Goal: Check status: Check status

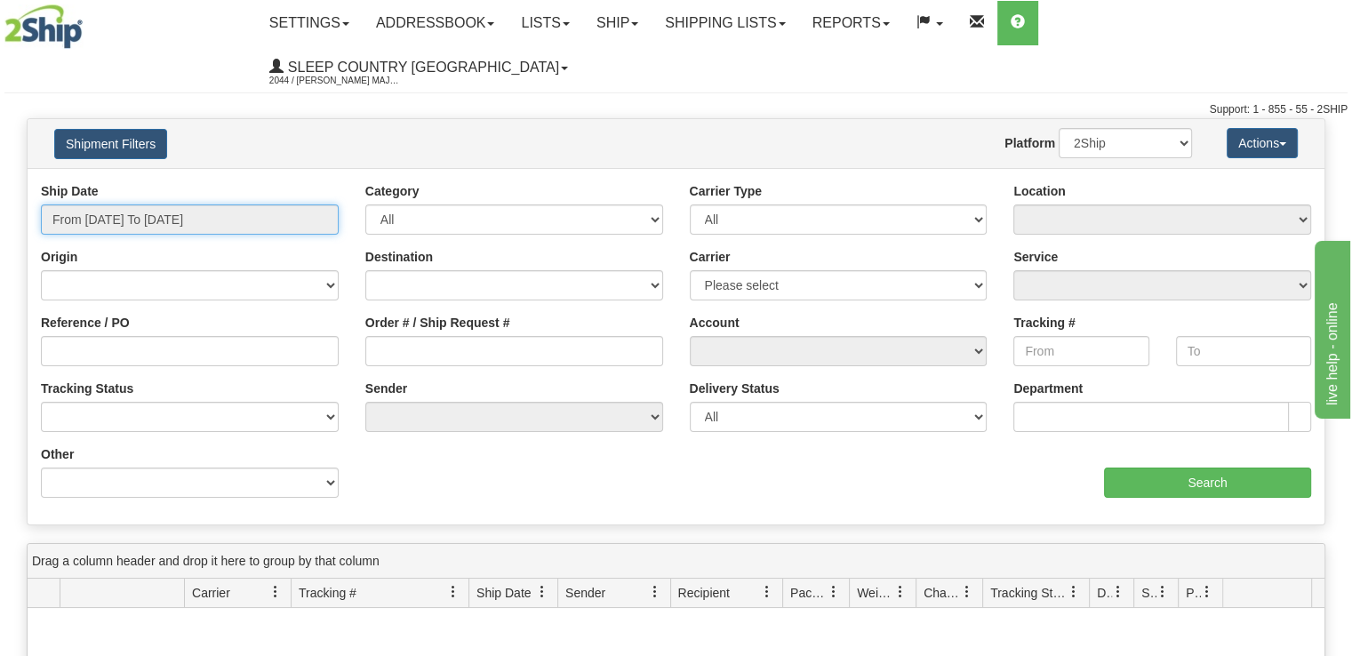
click at [188, 204] on input "From [DATE] To [DATE]" at bounding box center [190, 219] width 298 height 30
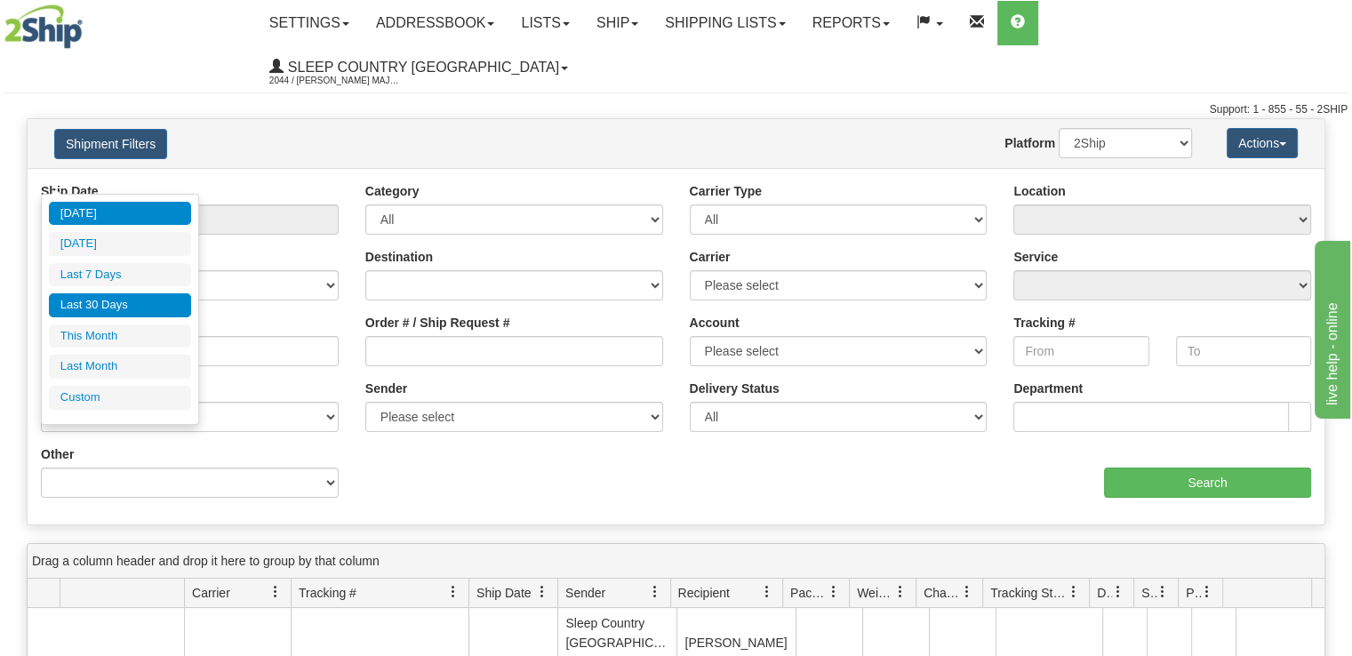
click at [139, 308] on li "Last 30 Days" at bounding box center [120, 305] width 142 height 24
type input "From [DATE] To [DATE]"
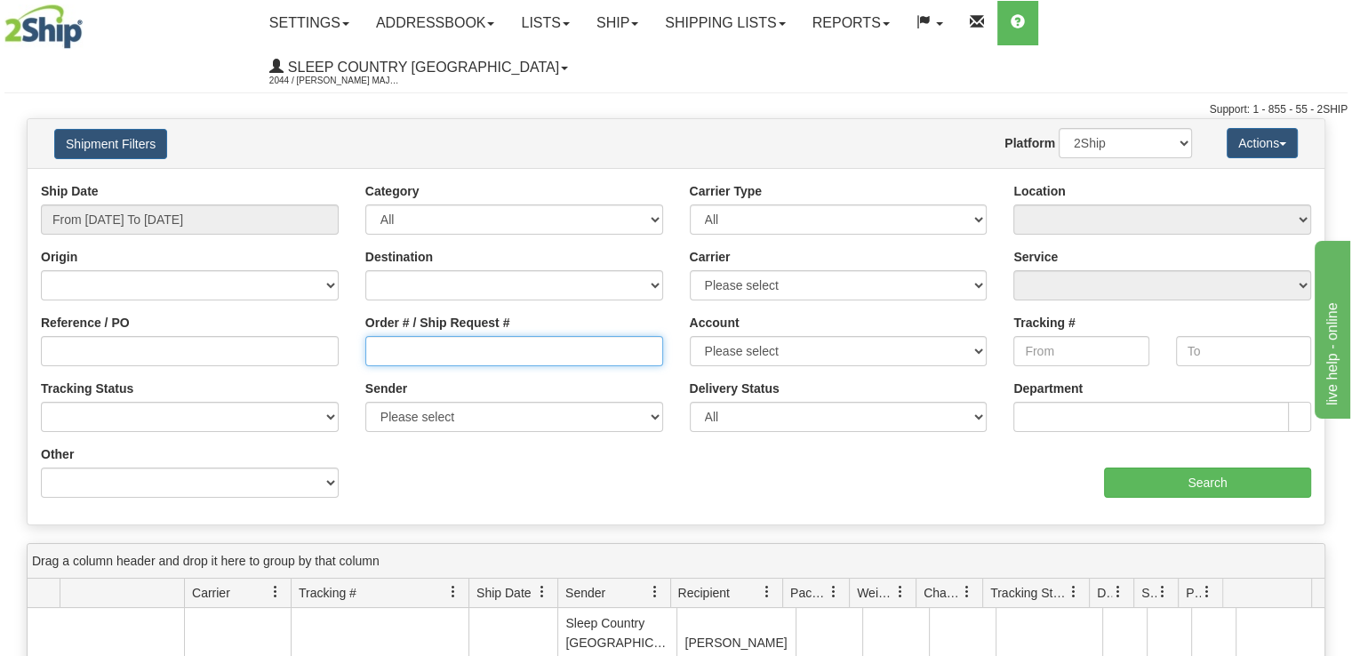
click at [514, 336] on input "Order # / Ship Request #" at bounding box center [514, 351] width 298 height 30
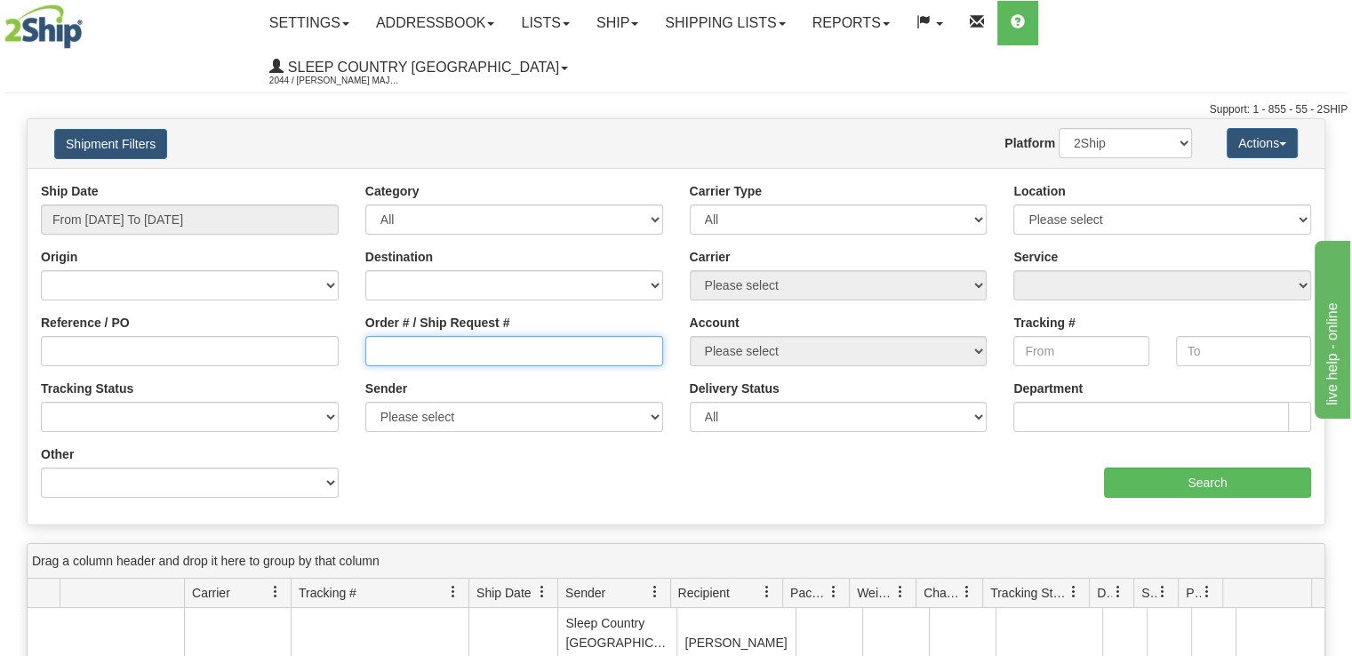
paste input "9002I098254"
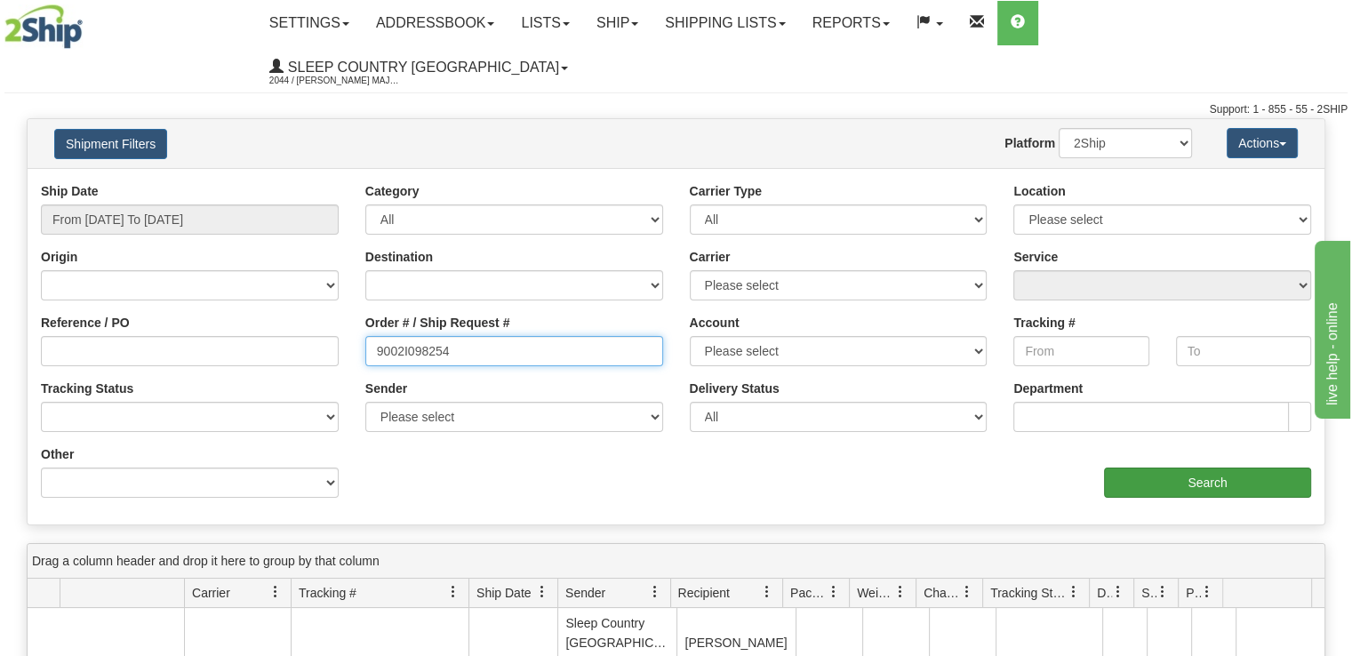
type input "9002I098254"
click at [1151, 467] on input "Search" at bounding box center [1207, 482] width 207 height 30
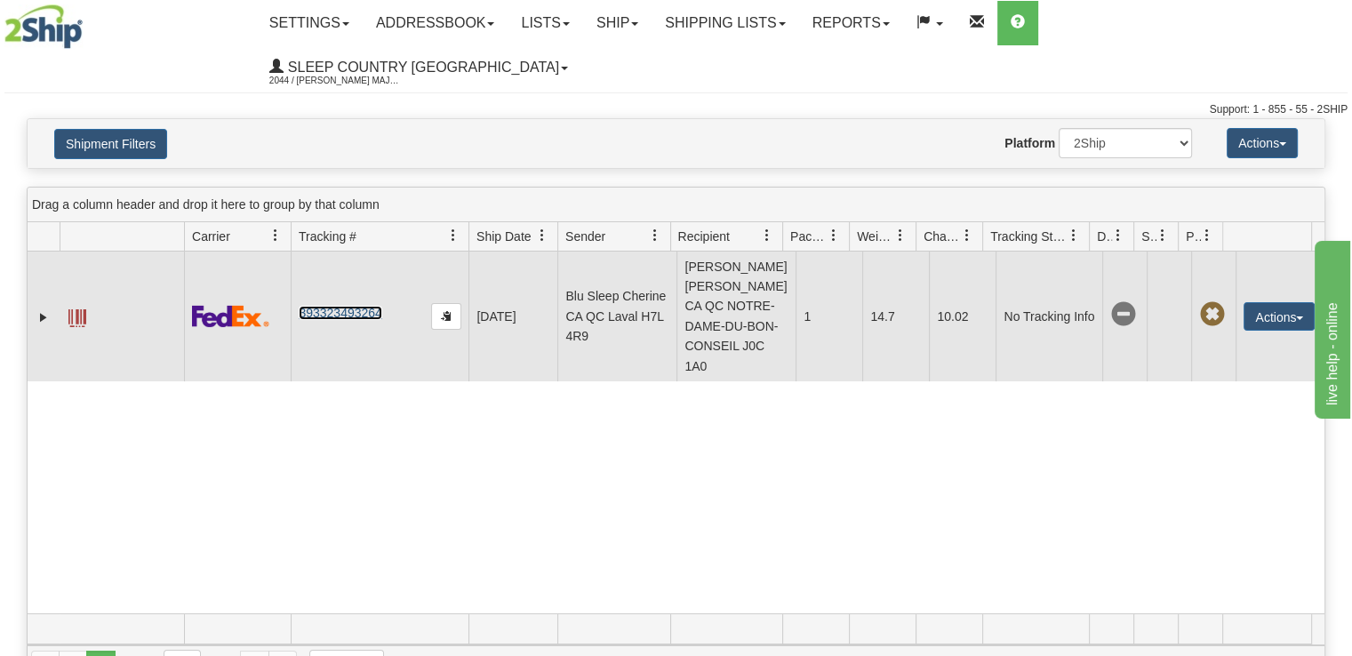
click at [321, 306] on link "393323493264" at bounding box center [340, 313] width 83 height 14
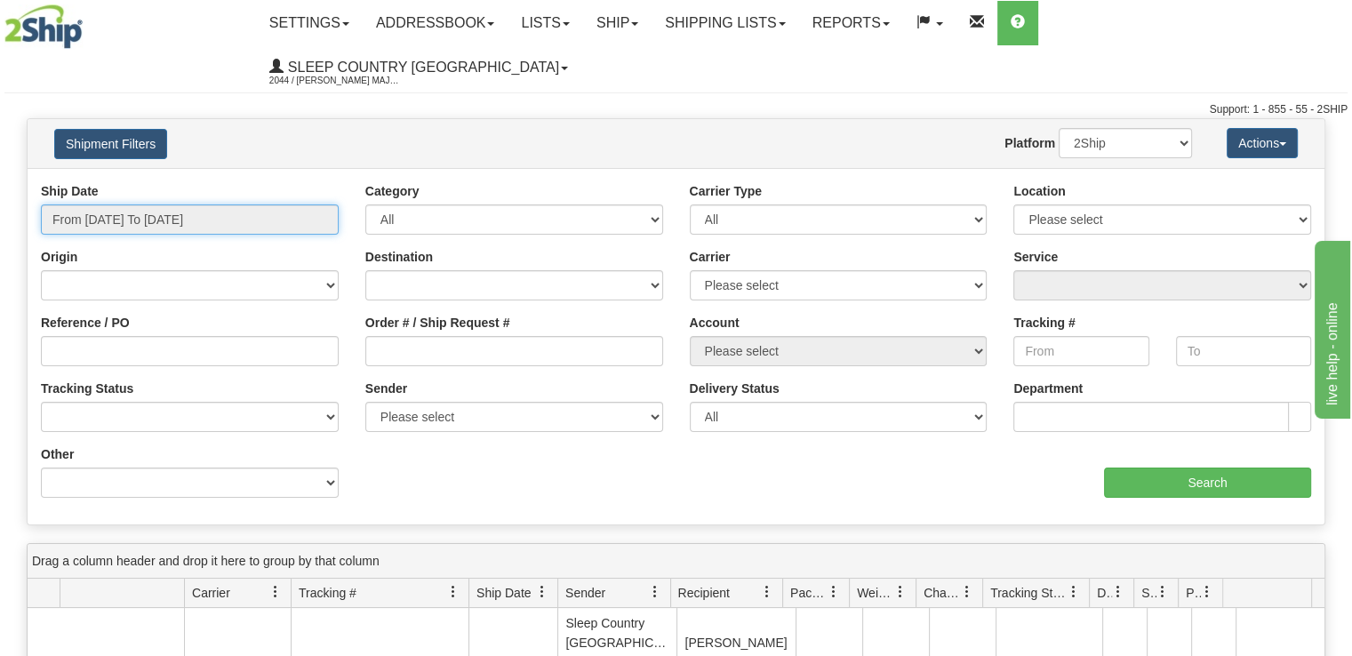
click at [217, 204] on input "From [DATE] To [DATE]" at bounding box center [190, 219] width 298 height 30
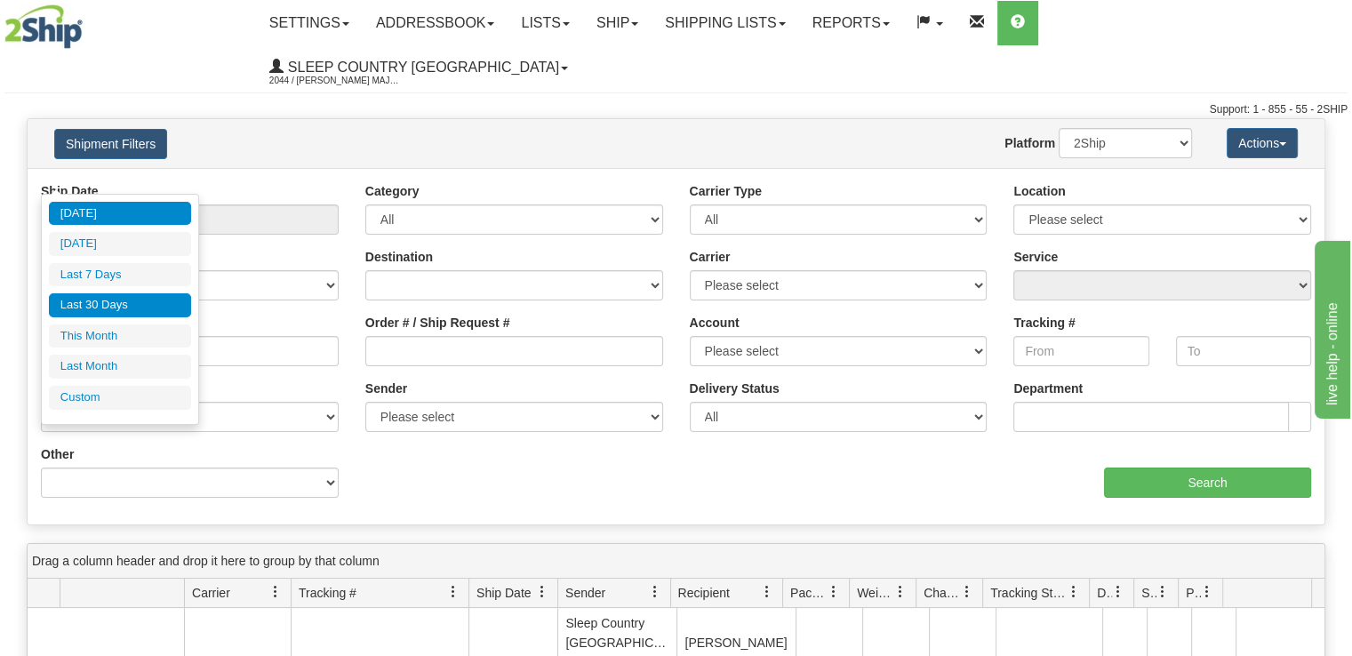
click at [148, 305] on li "Last 30 Days" at bounding box center [120, 305] width 142 height 24
type input "From [DATE] To [DATE]"
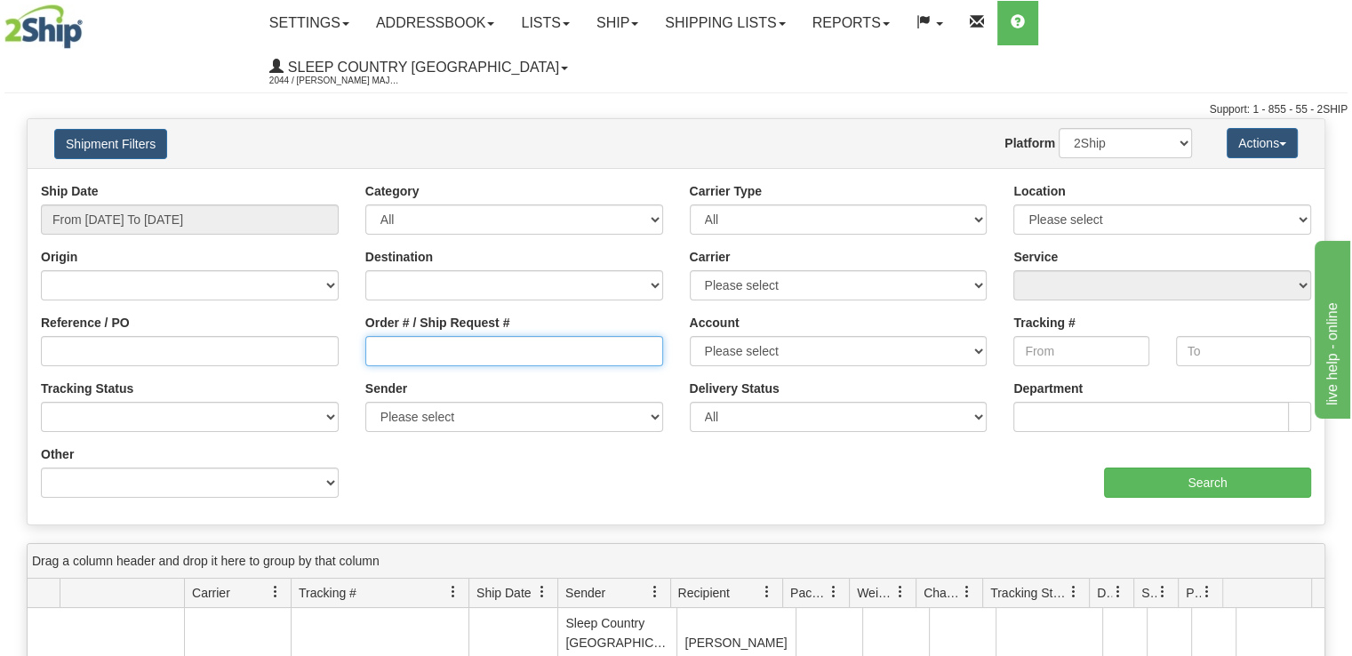
click at [394, 336] on input "Order # / Ship Request #" at bounding box center [514, 351] width 298 height 30
paste input "9002I169458"
type input "9002I169458"
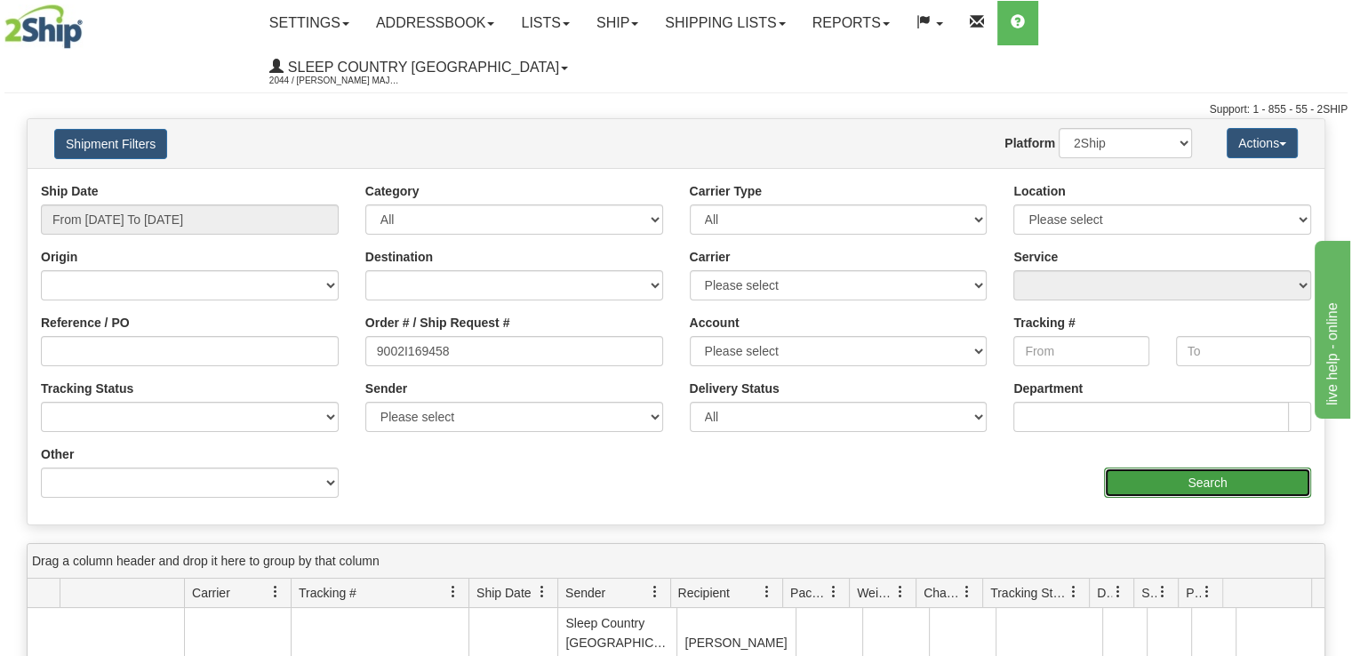
click at [1275, 467] on input "Search" at bounding box center [1207, 482] width 207 height 30
